Goal: Information Seeking & Learning: Learn about a topic

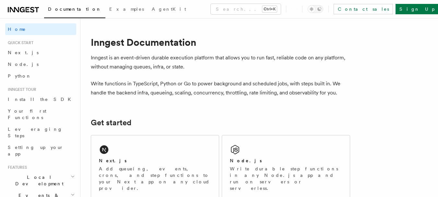
click at [148, 135] on div "Next.js Add queueing, events, crons, and step functions to your Next app on any…" at bounding box center [155, 167] width 128 height 64
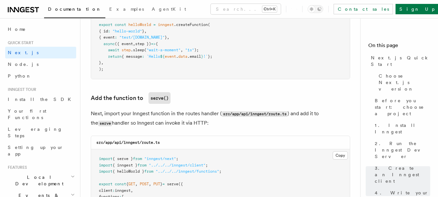
scroll to position [1297, 0]
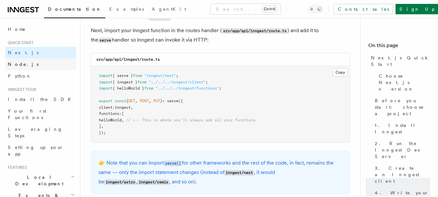
click at [26, 68] on link "Node.js" at bounding box center [40, 64] width 71 height 12
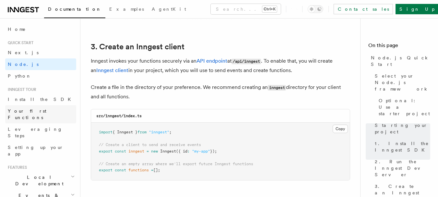
scroll to position [811, 0]
click at [25, 98] on span "Install the SDK" at bounding box center [41, 99] width 67 height 5
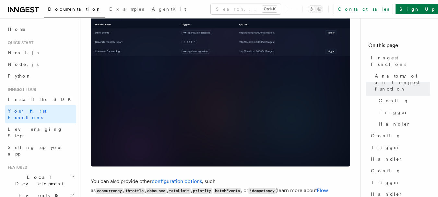
scroll to position [486, 0]
